Goal: Information Seeking & Learning: Learn about a topic

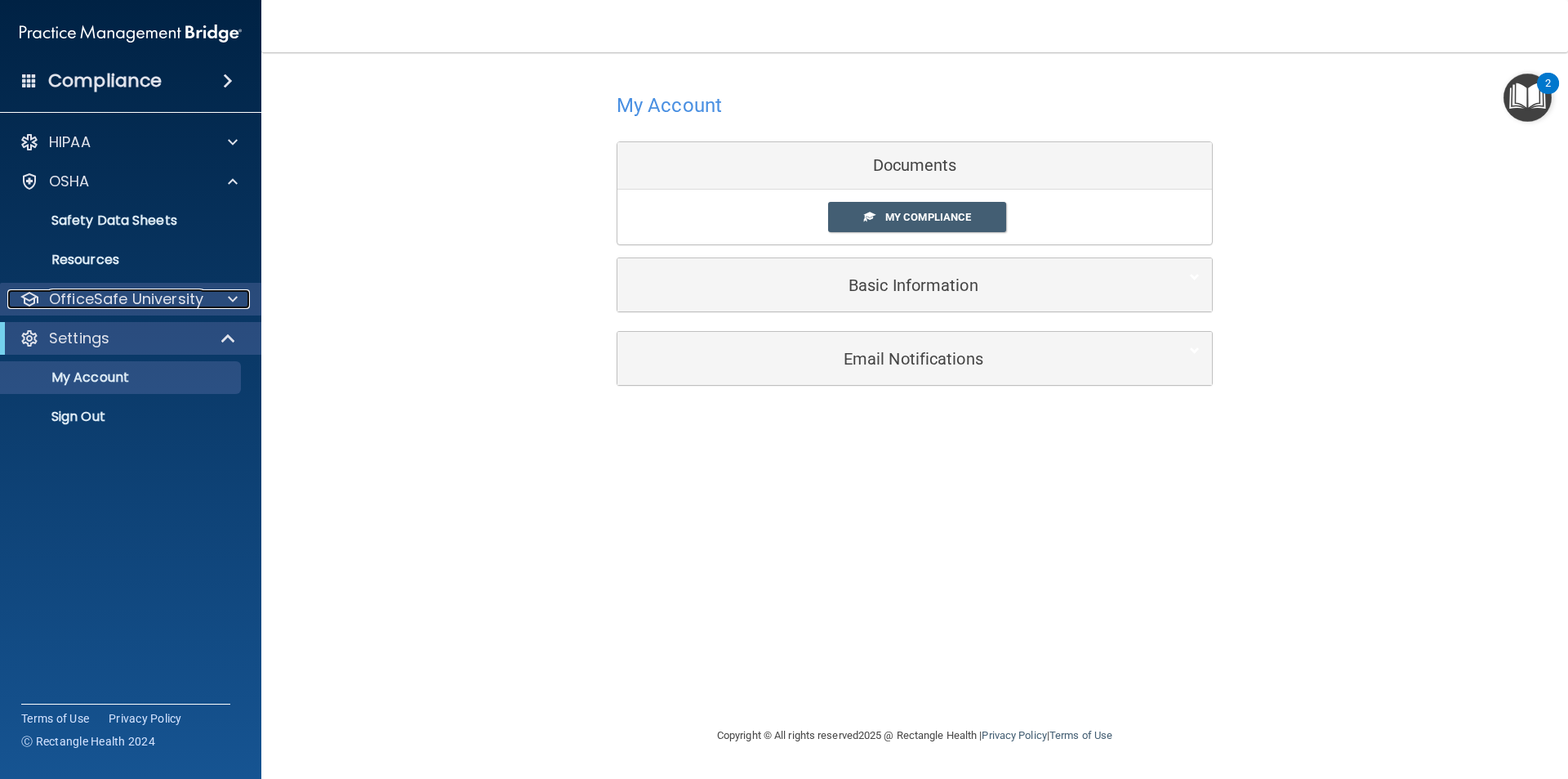
click at [216, 296] on div at bounding box center [230, 299] width 41 height 20
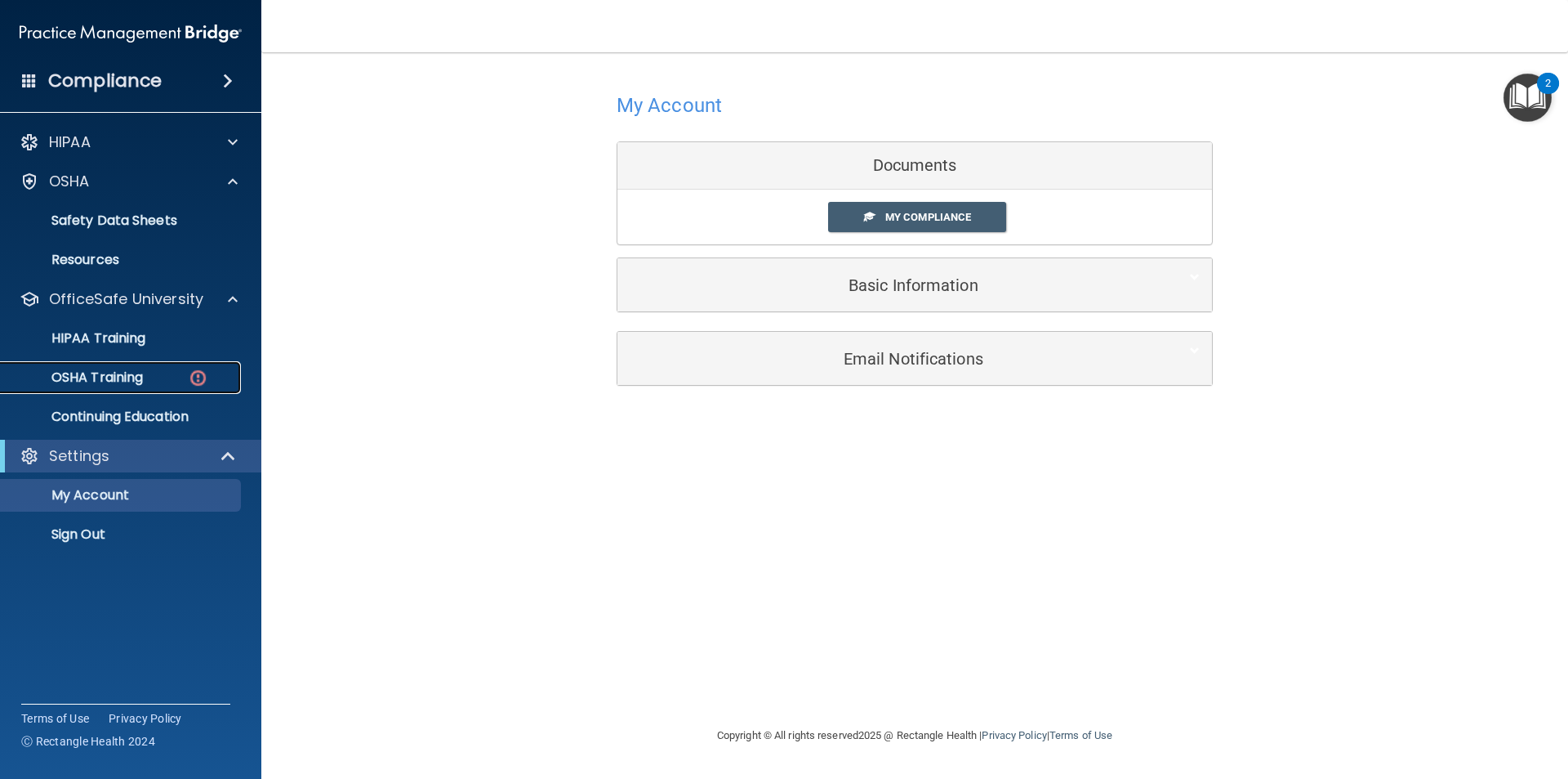
click at [130, 372] on p "OSHA Training" at bounding box center [76, 378] width 132 height 17
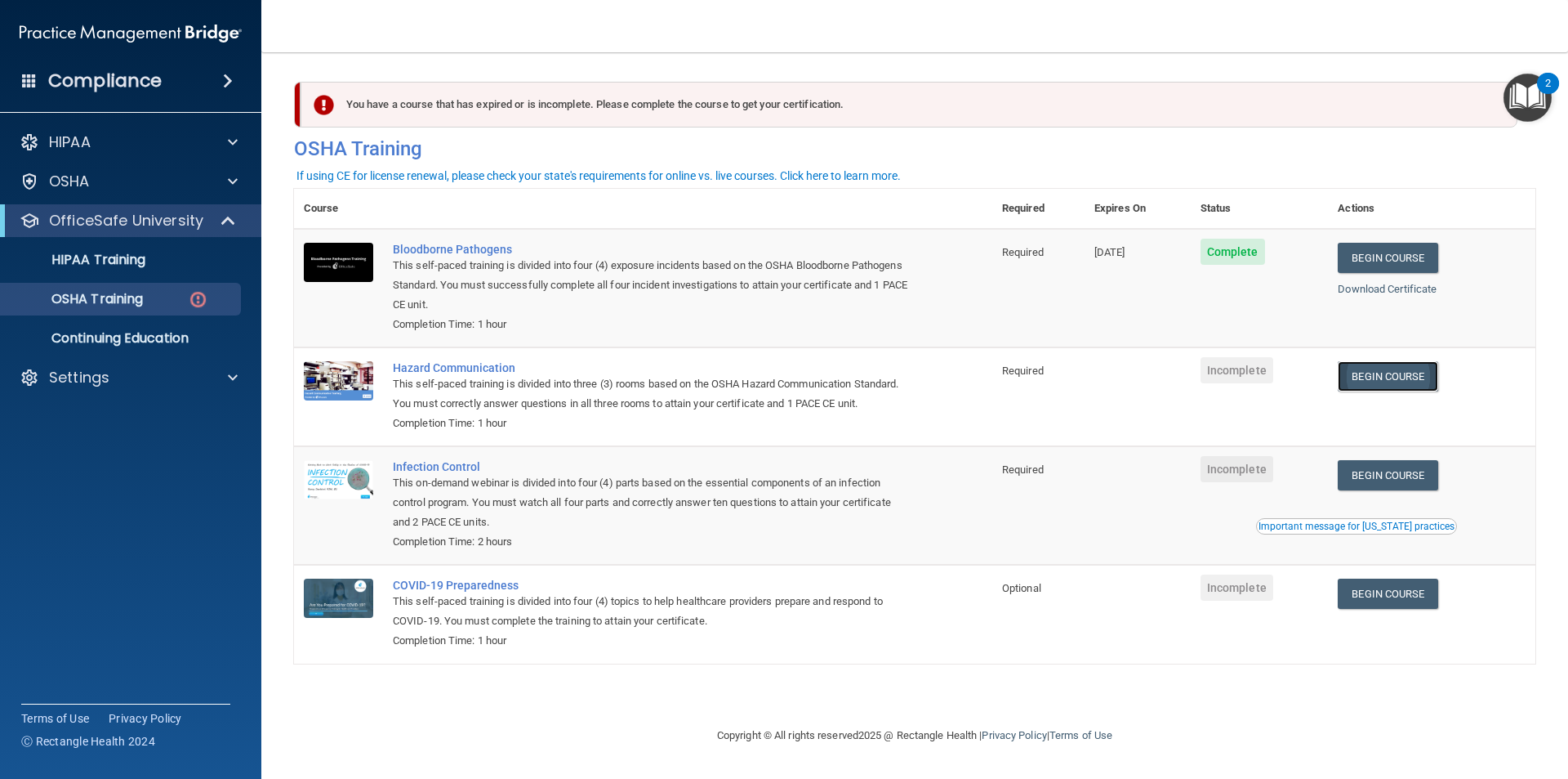
click at [1419, 378] on link "Begin Course" at bounding box center [1387, 376] width 100 height 30
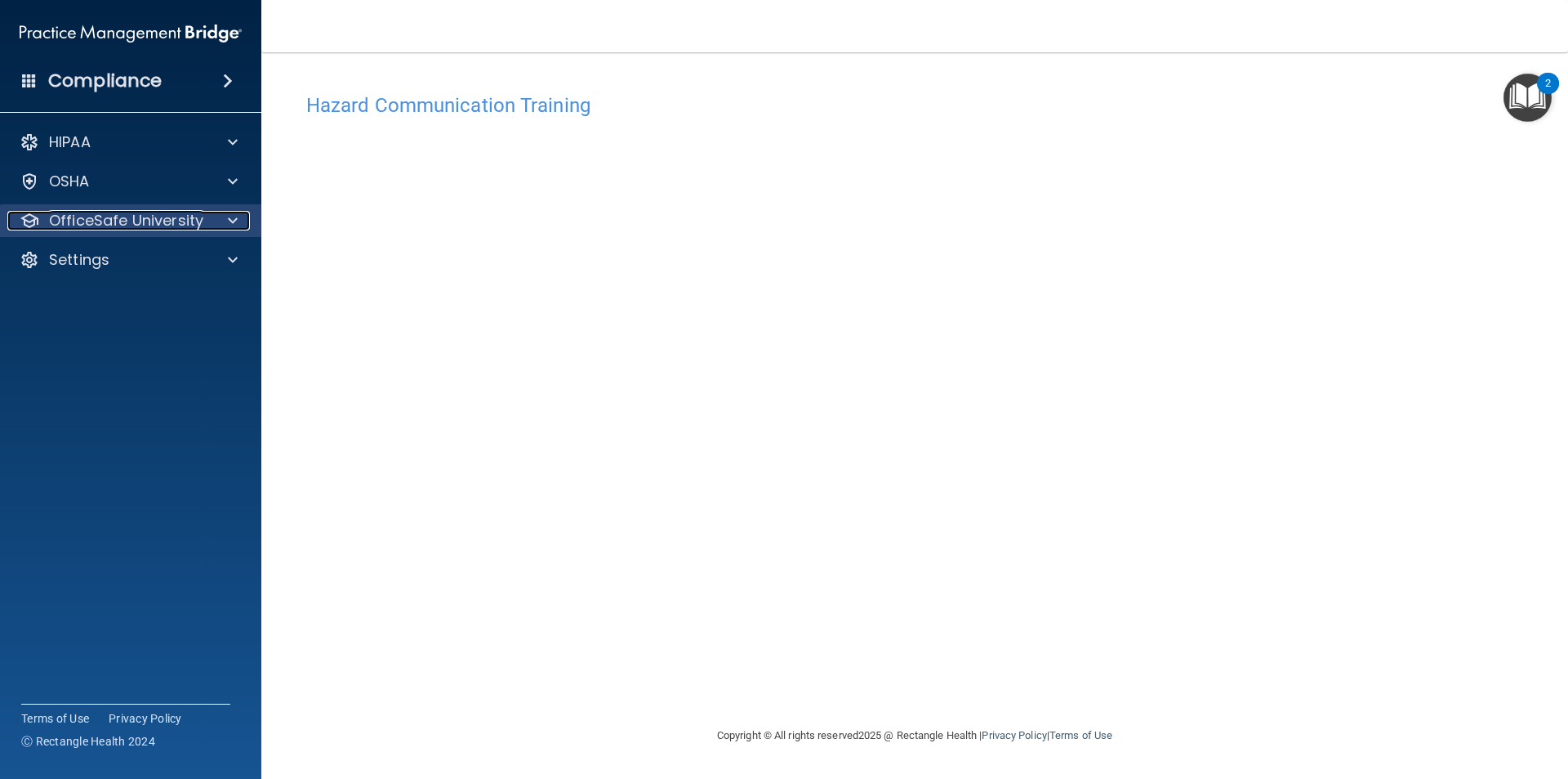
click at [108, 215] on p "OfficeSafe University" at bounding box center [127, 220] width 155 height 20
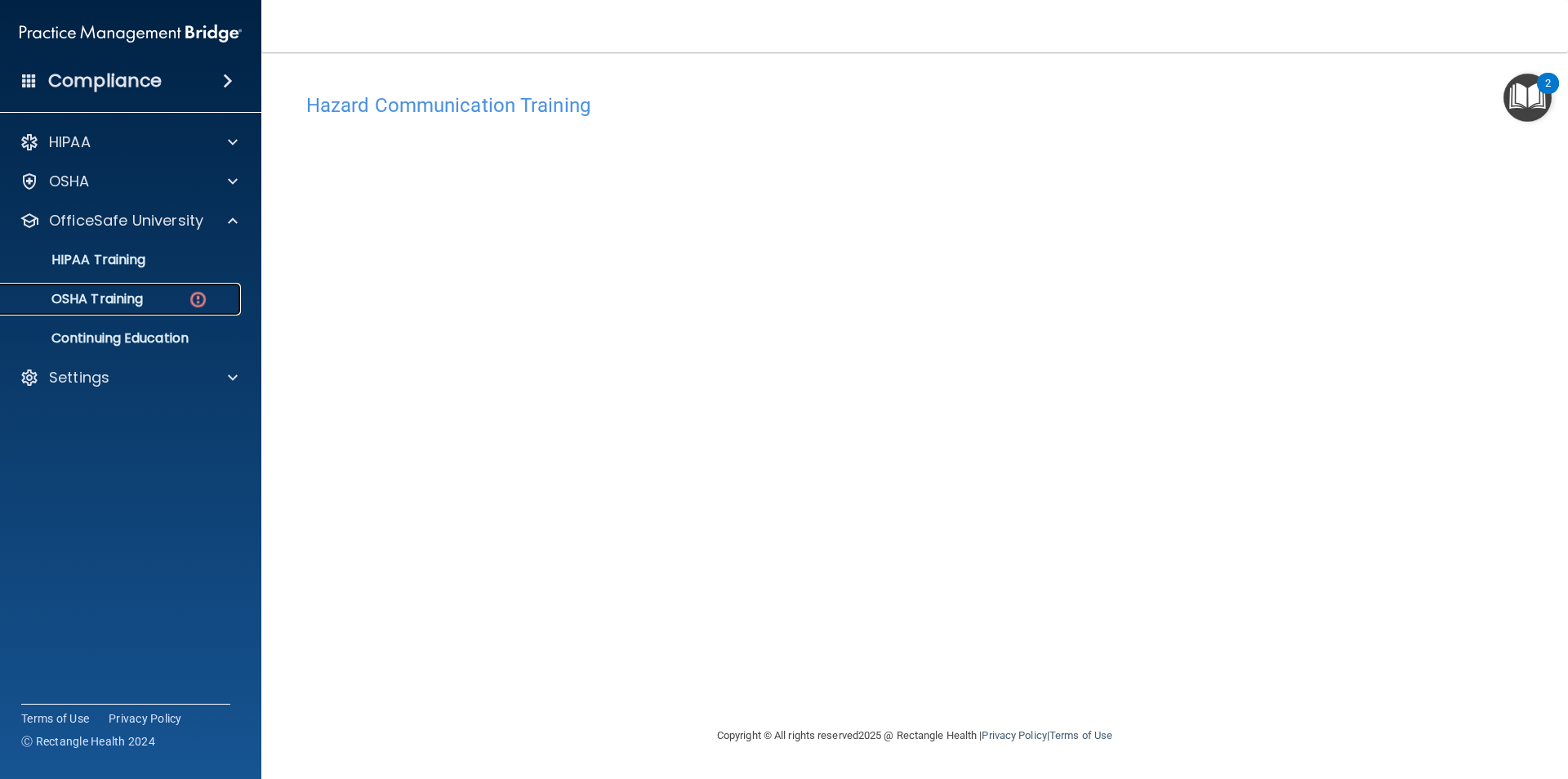
click at [128, 305] on p "OSHA Training" at bounding box center [76, 299] width 132 height 17
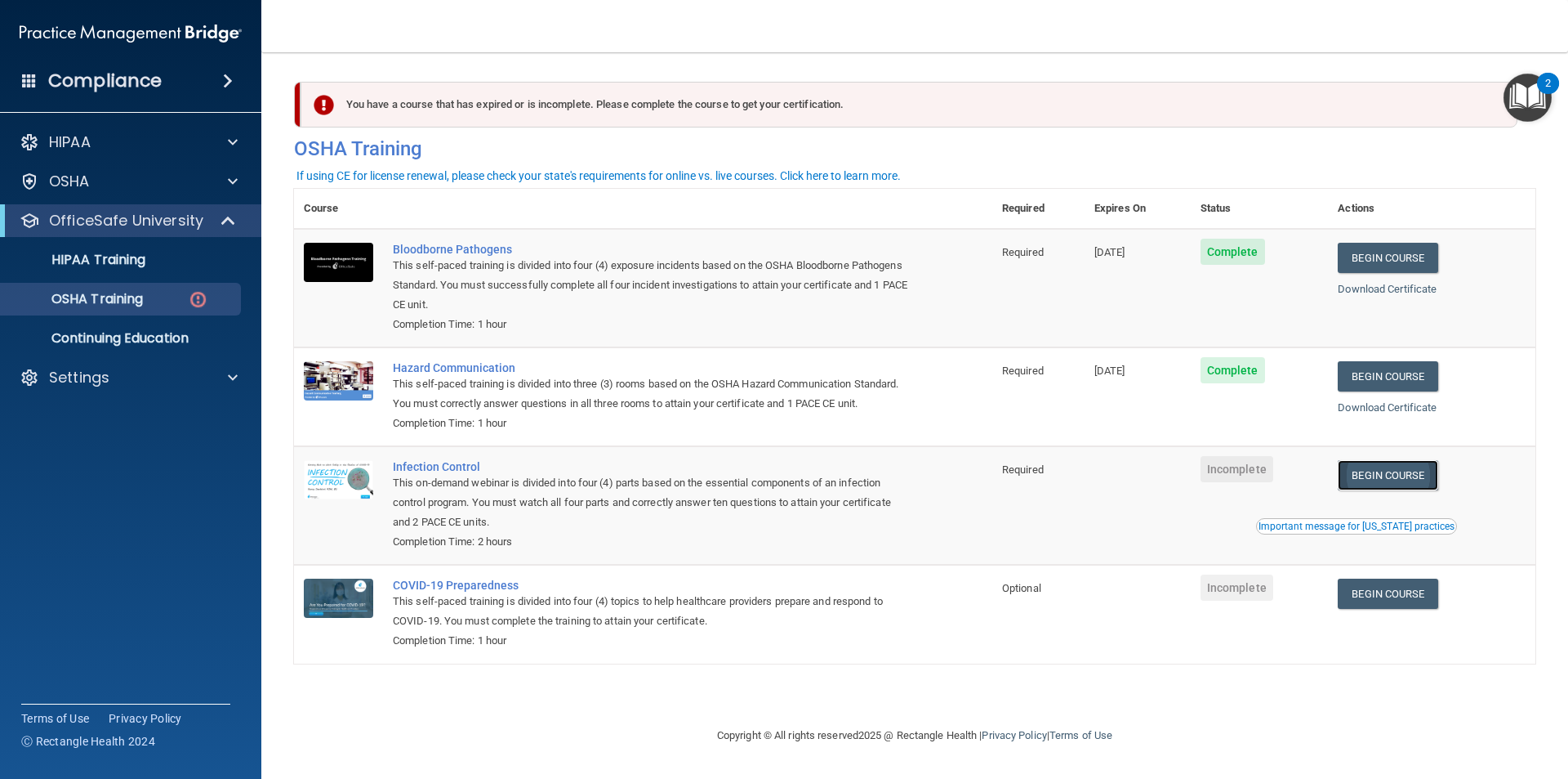
click at [1424, 479] on link "Begin Course" at bounding box center [1387, 475] width 100 height 30
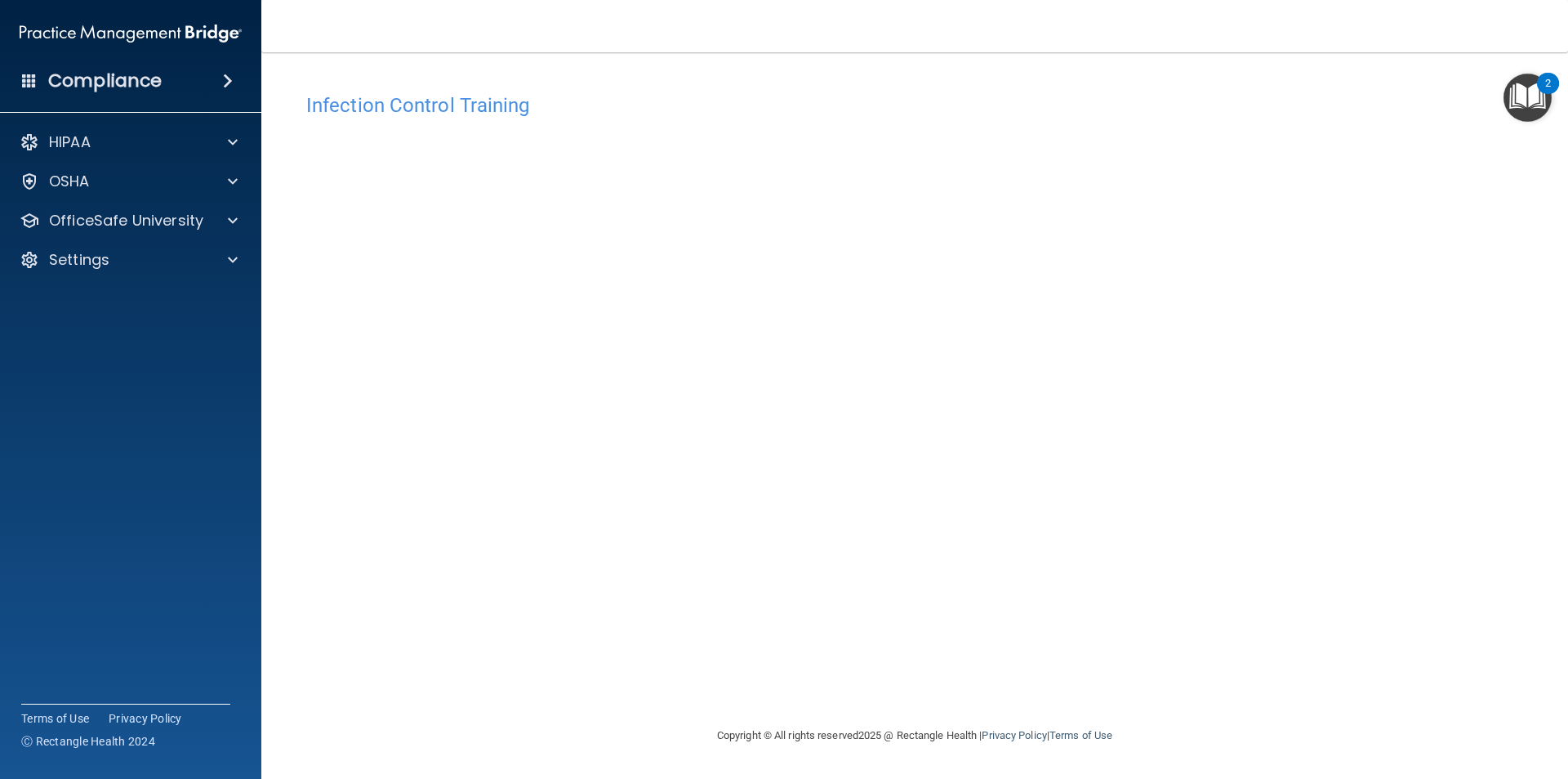
click at [1114, 34] on nav "Toggle navigation Meghan Chavez m.ccchavez3@gmail.com Manage My Enterprise Gian…" at bounding box center [914, 26] width 1307 height 52
click at [1240, 333] on div "Infection Control Training This course doesn’t expire until . Are you sure you …" at bounding box center [914, 405] width 1242 height 641
click at [1231, 354] on div "Infection Control Training This course doesn’t expire until . Are you sure you …" at bounding box center [914, 405] width 1242 height 641
